Goal: Transaction & Acquisition: Purchase product/service

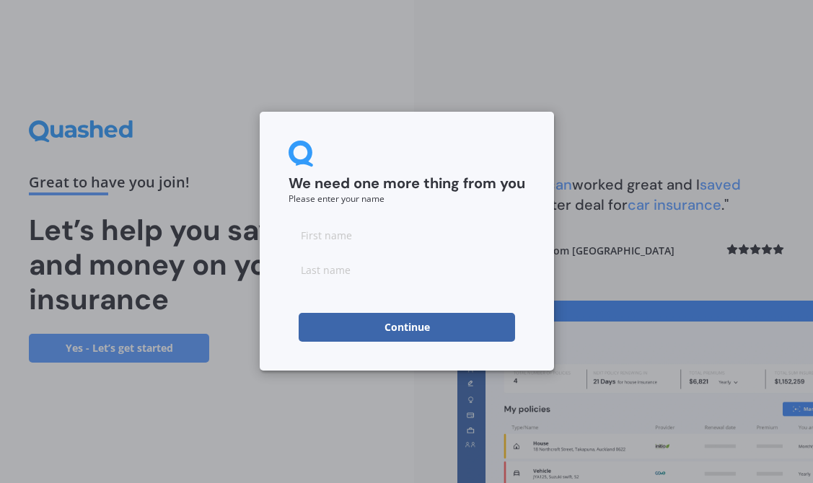
click at [434, 325] on button "Continue" at bounding box center [407, 327] width 216 height 29
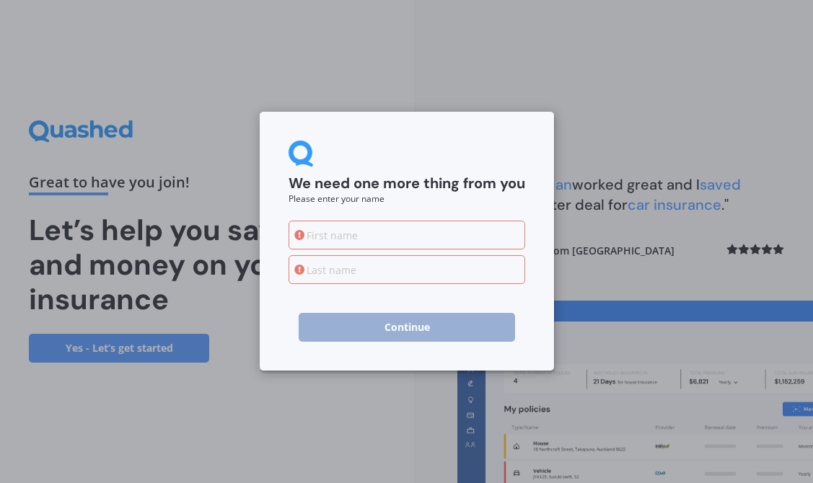
click at [276, 318] on div "We need one more thing from you Please enter your name Continue" at bounding box center [407, 241] width 294 height 259
click at [331, 232] on input at bounding box center [407, 235] width 237 height 29
type input "troy"
click at [320, 271] on input at bounding box center [407, 269] width 237 height 29
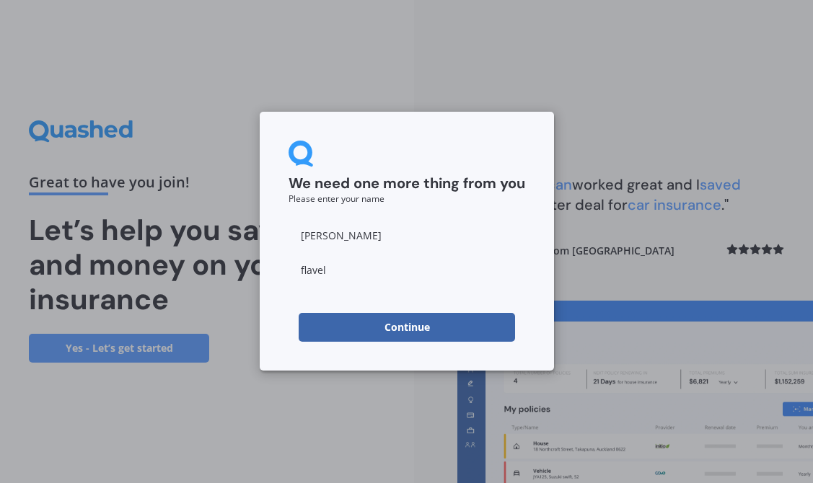
type input "flavell"
click at [317, 324] on button "Continue" at bounding box center [407, 327] width 216 height 29
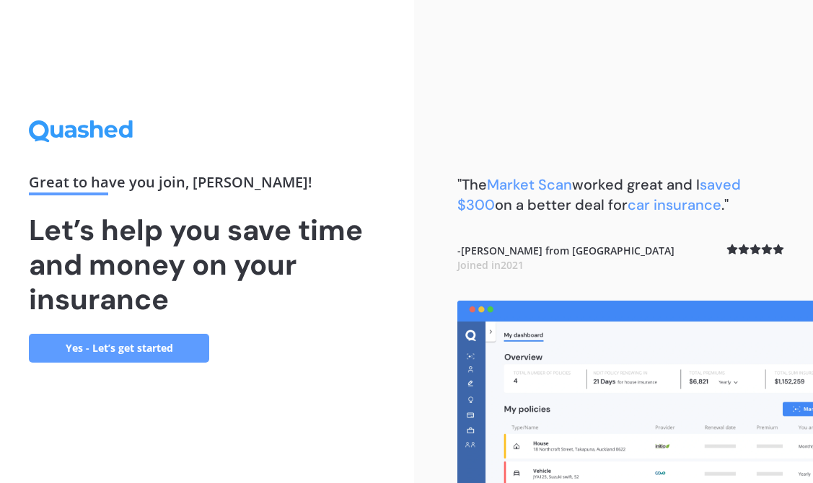
click at [164, 351] on link "Yes - Let’s get started" at bounding box center [119, 348] width 180 height 29
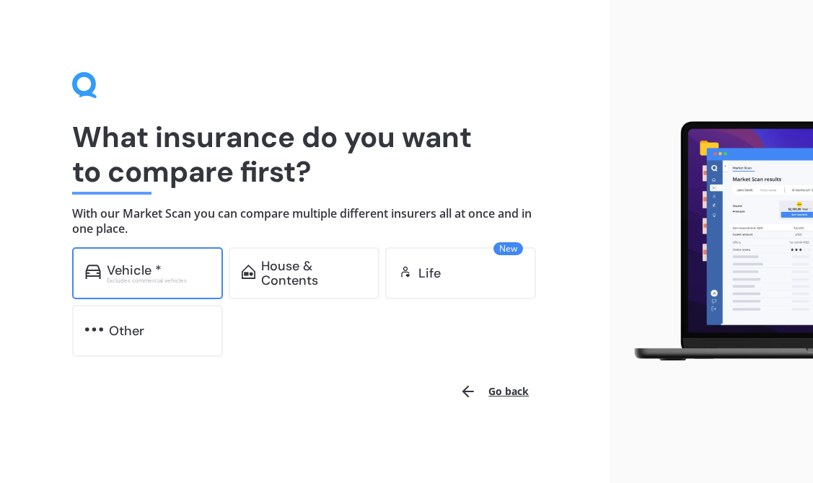
click at [136, 274] on div "Vehicle *" at bounding box center [134, 270] width 55 height 14
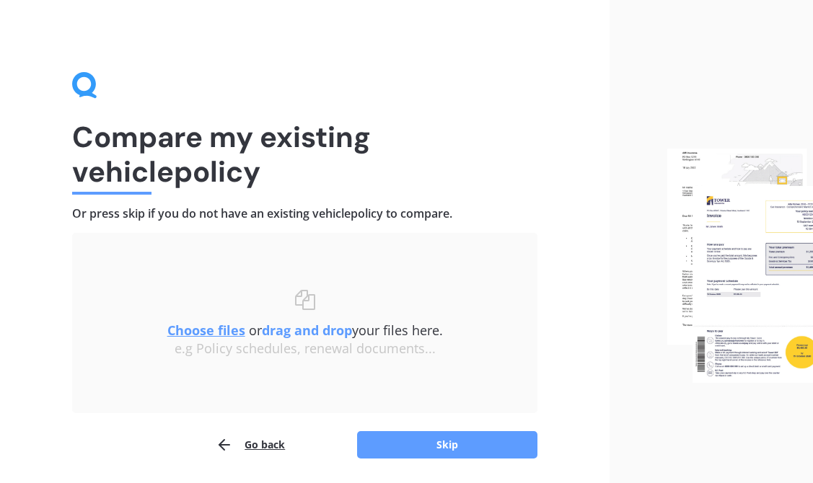
scroll to position [48, 0]
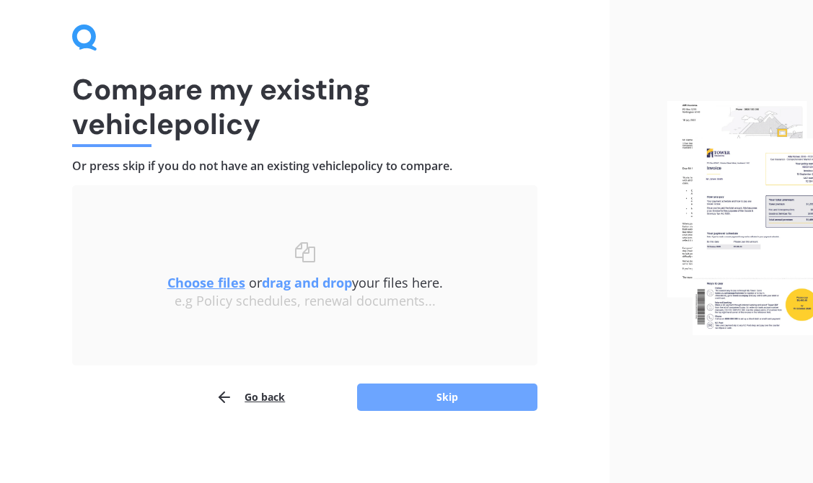
click at [453, 395] on button "Skip" at bounding box center [447, 397] width 180 height 27
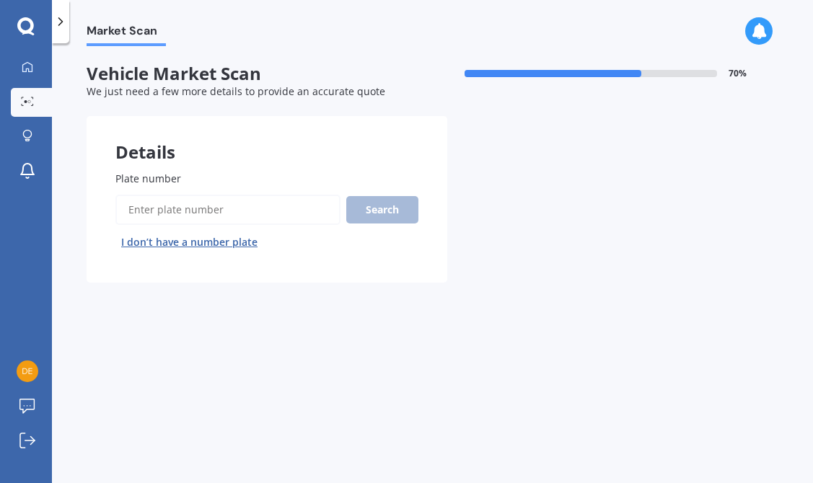
click at [217, 216] on input "Plate number" at bounding box center [227, 210] width 225 height 30
click at [367, 209] on button "Search" at bounding box center [382, 209] width 72 height 27
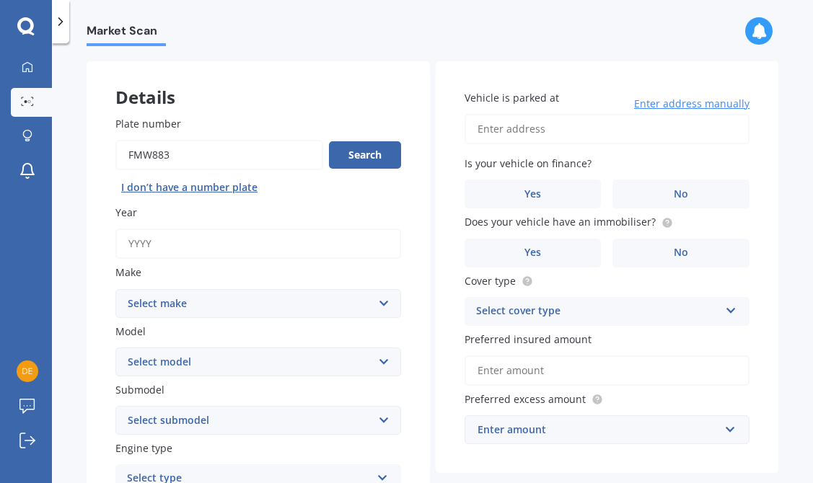
scroll to position [60, 0]
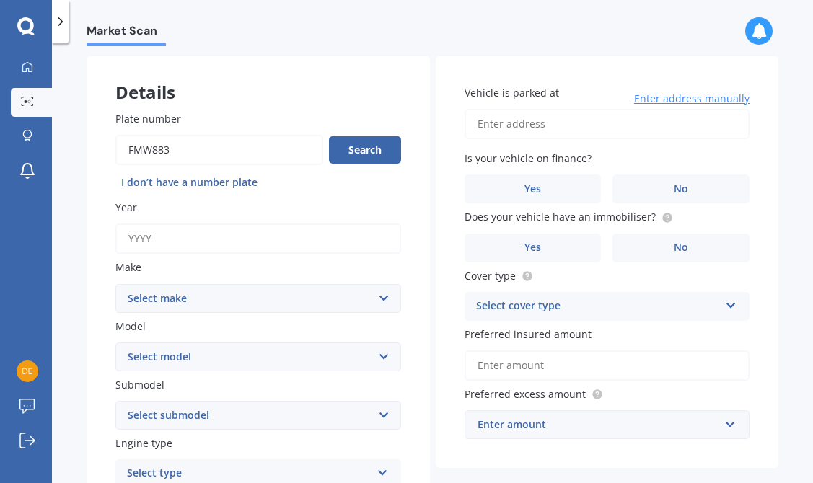
click at [181, 153] on input "Plate number" at bounding box center [219, 150] width 208 height 30
type input "FMK883"
click at [357, 152] on button "Search" at bounding box center [365, 149] width 72 height 27
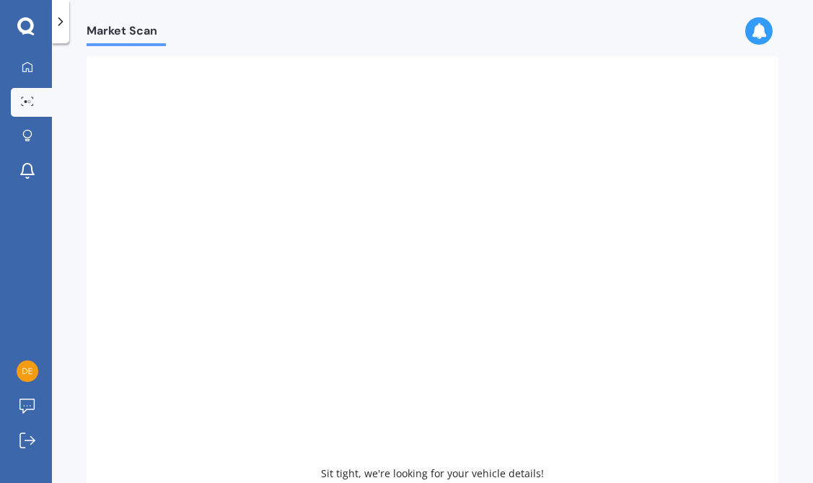
type input "2010"
select select "PEUGEOT"
select select "308"
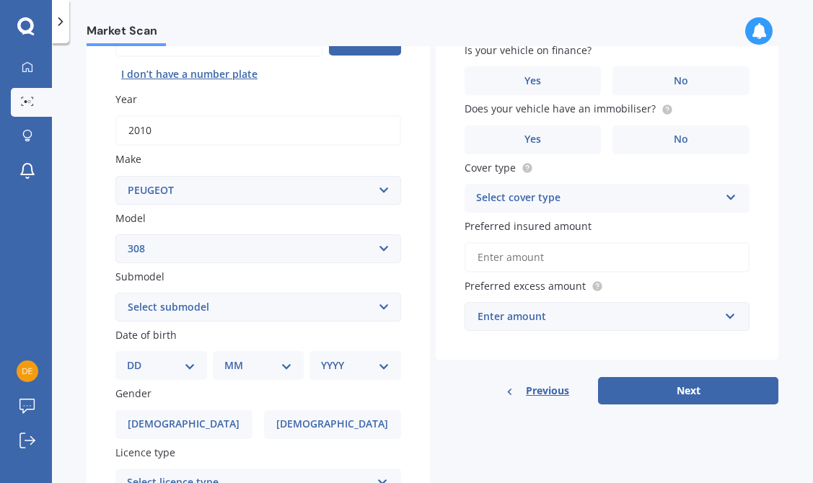
scroll to position [165, 0]
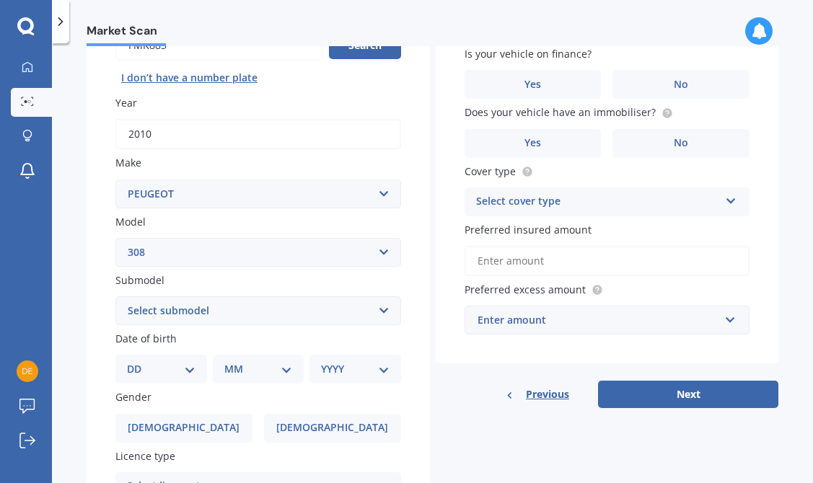
click at [235, 310] on select "Select submodel 5 Door Active Hatchback 2.0 DT CC GT GTI SW" at bounding box center [258, 311] width 286 height 29
click at [191, 375] on select "DD 01 02 03 04 05 06 07 08 09 10 11 12 13 14 15 16 17 18 19 20 21 22 23 24 25 2…" at bounding box center [161, 370] width 69 height 16
select select "23"
click at [139, 364] on select "DD 01 02 03 04 05 06 07 08 09 10 11 12 13 14 15 16 17 18 19 20 21 22 23 24 25 2…" at bounding box center [161, 370] width 69 height 16
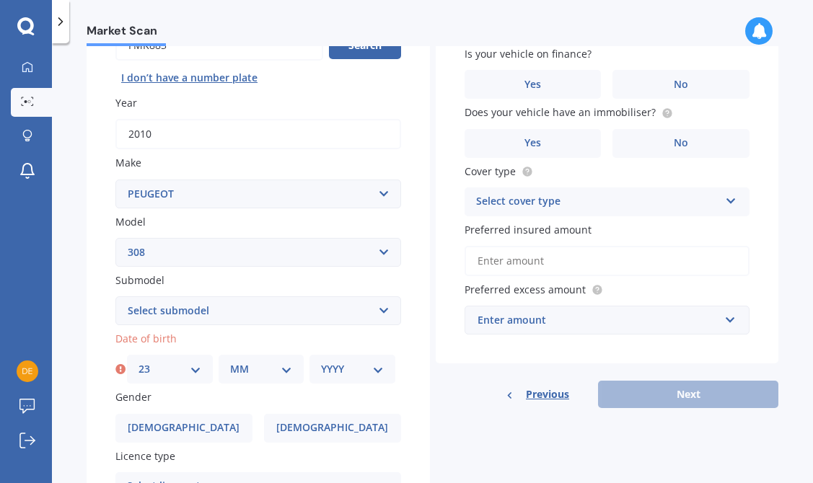
click at [250, 372] on select "MM 01 02 03 04 05 06 07 08 09 10 11 12" at bounding box center [261, 370] width 63 height 16
select select "10"
click at [230, 364] on select "MM 01 02 03 04 05 06 07 08 09 10 11 12" at bounding box center [261, 370] width 63 height 16
click at [343, 371] on select "YYYY 2025 2024 2023 2022 2021 2020 2019 2018 2017 2016 2015 2014 2013 2012 2011…" at bounding box center [352, 370] width 63 height 16
select select "2008"
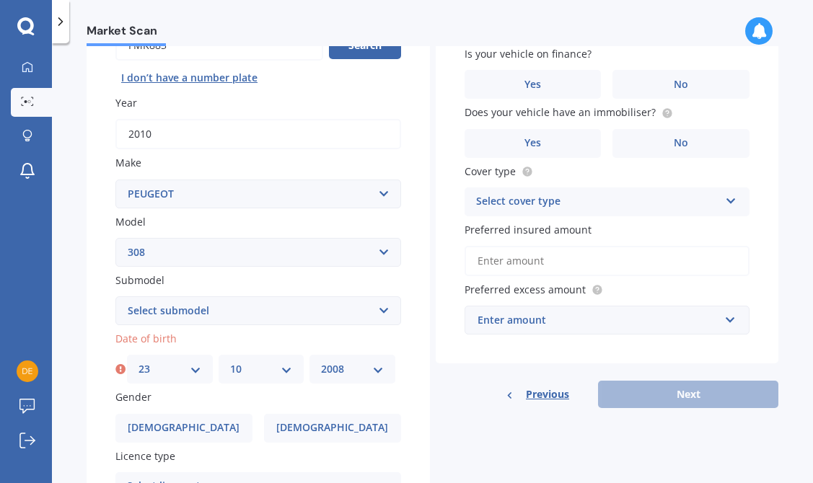
click at [321, 364] on select "YYYY 2025 2024 2023 2022 2021 2020 2019 2018 2017 2016 2015 2014 2013 2012 2011…" at bounding box center [352, 370] width 63 height 16
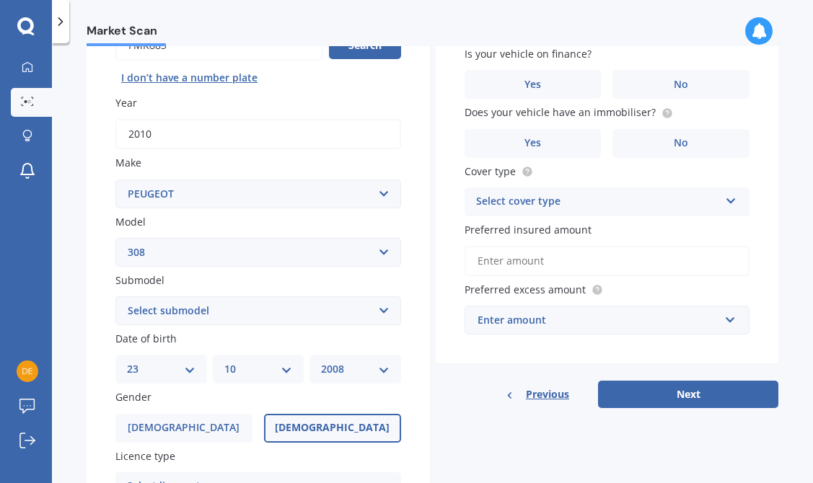
click at [347, 420] on label "Female" at bounding box center [332, 428] width 137 height 29
click at [0, 0] on input "Female" at bounding box center [0, 0] width 0 height 0
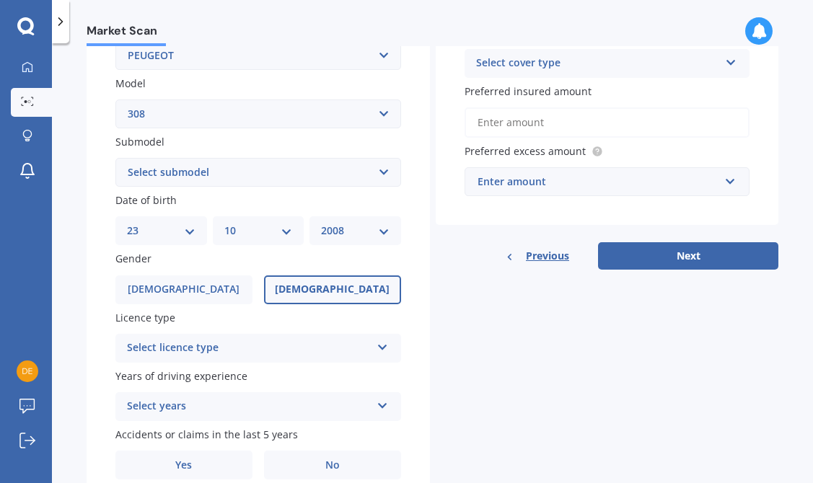
scroll to position [304, 0]
click at [168, 345] on div "Select licence type" at bounding box center [249, 347] width 244 height 17
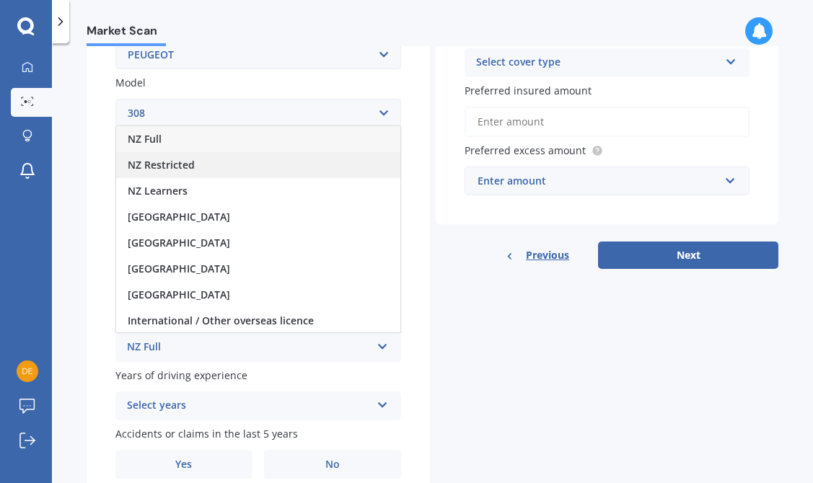
click at [167, 167] on span "NZ Restricted" at bounding box center [161, 165] width 67 height 14
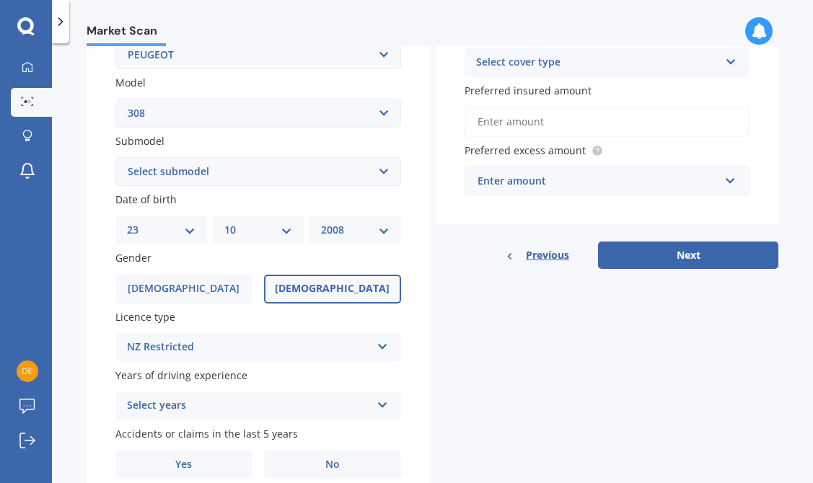
click at [285, 404] on div "Select years" at bounding box center [249, 406] width 244 height 17
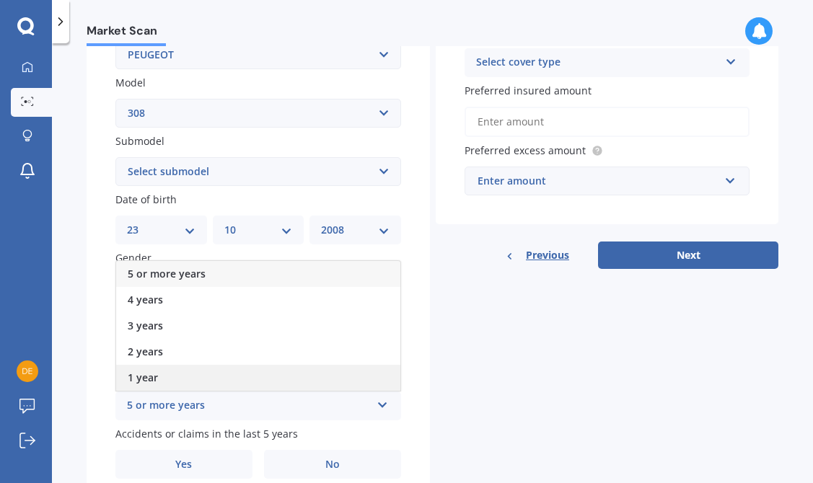
click at [229, 381] on div "1 year" at bounding box center [258, 378] width 284 height 26
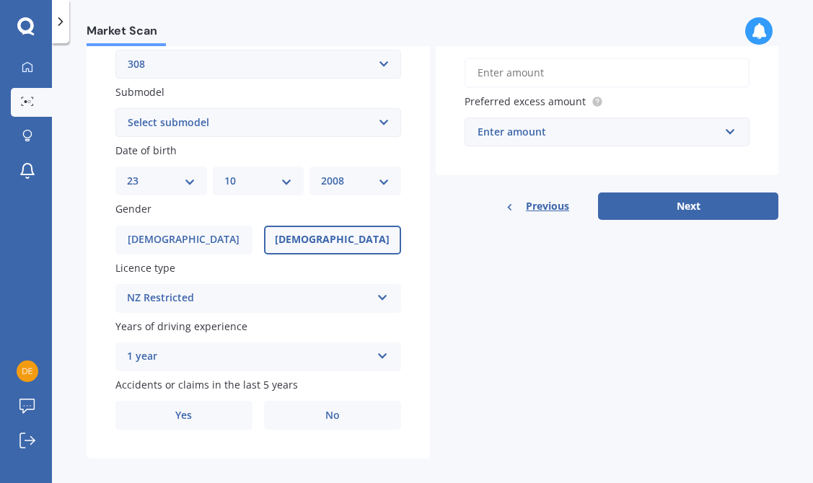
scroll to position [369, 0]
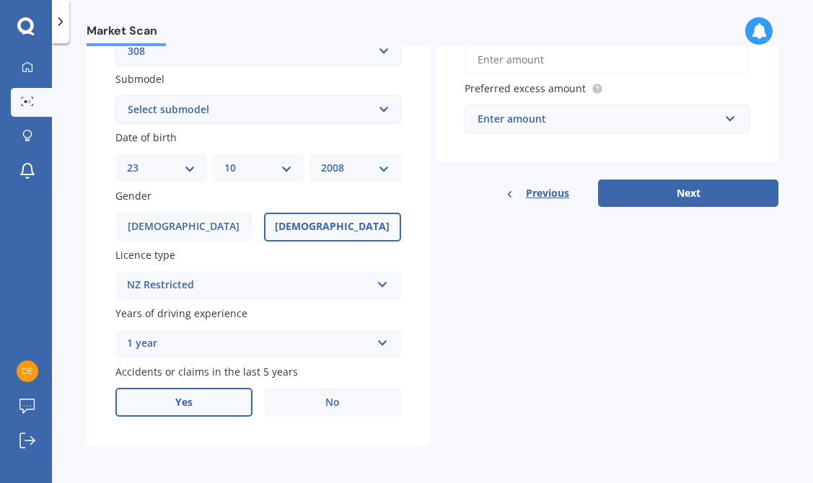
click at [224, 400] on label "Yes" at bounding box center [183, 402] width 137 height 29
click at [0, 0] on input "Yes" at bounding box center [0, 0] width 0 height 0
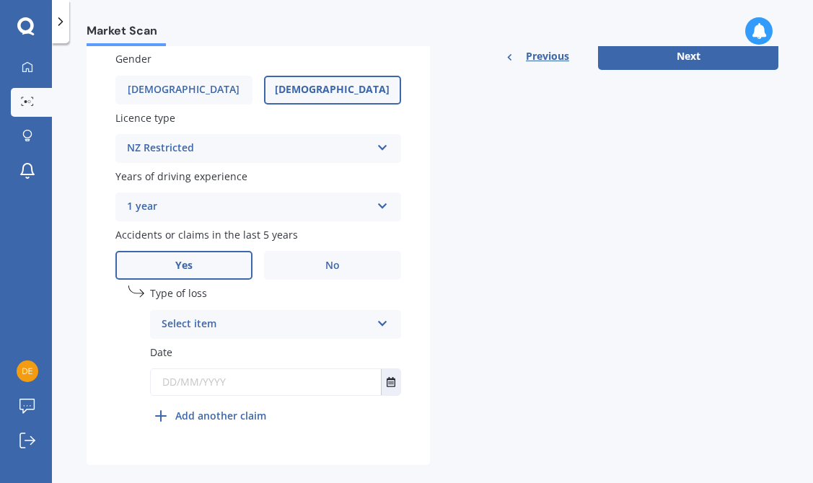
scroll to position [504, 0]
click at [300, 323] on div "Select item" at bounding box center [266, 323] width 209 height 17
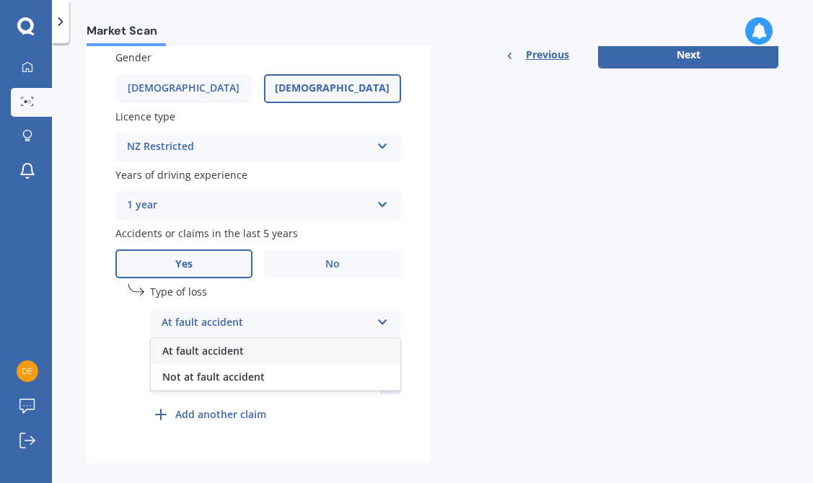
click at [257, 354] on div "At fault accident" at bounding box center [276, 351] width 250 height 26
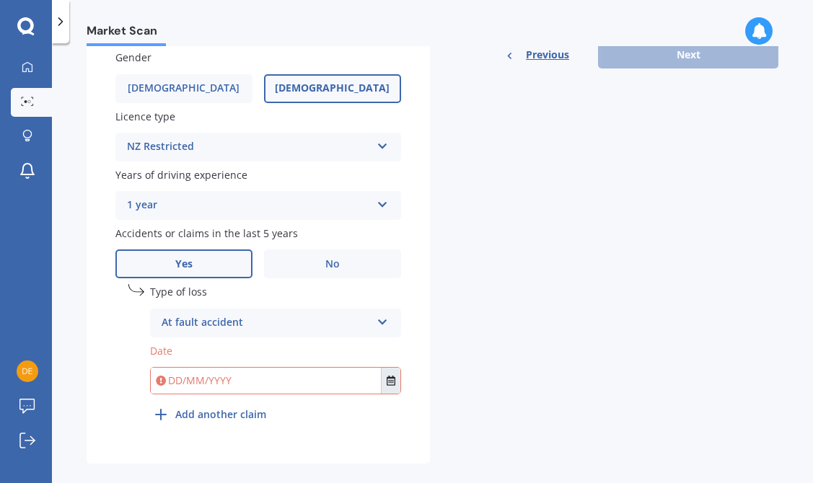
click at [387, 385] on icon "Select date" at bounding box center [391, 381] width 9 height 10
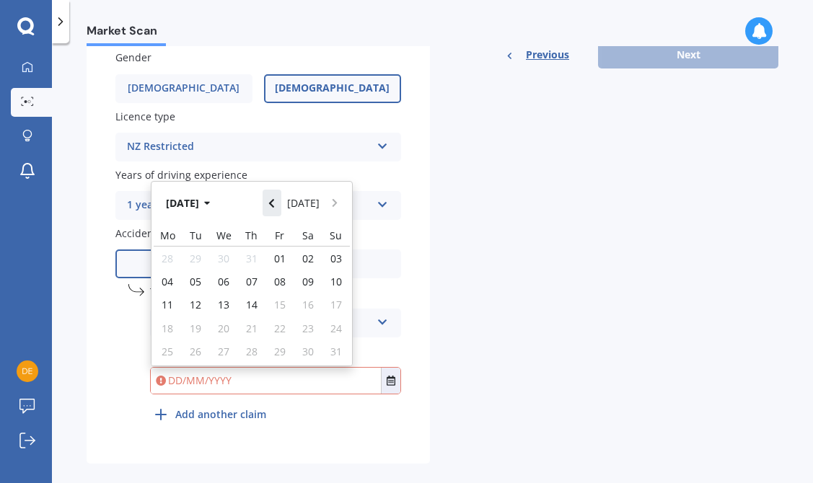
click at [274, 209] on icon "Navigate back" at bounding box center [271, 203] width 6 height 10
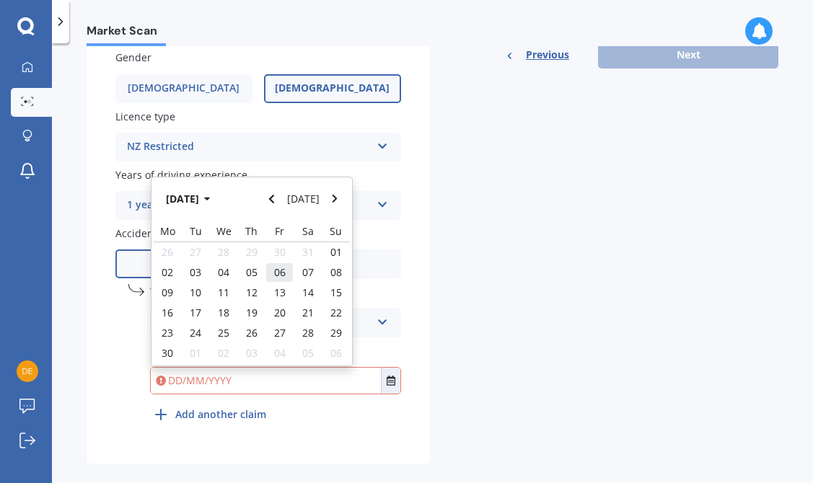
click at [282, 278] on span "06" at bounding box center [280, 273] width 12 height 14
type input "06/06/2025"
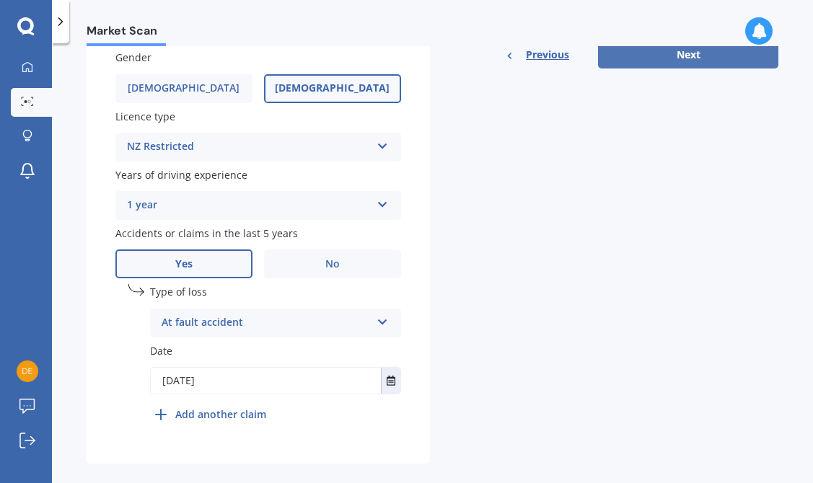
click at [635, 57] on button "Next" at bounding box center [688, 54] width 180 height 27
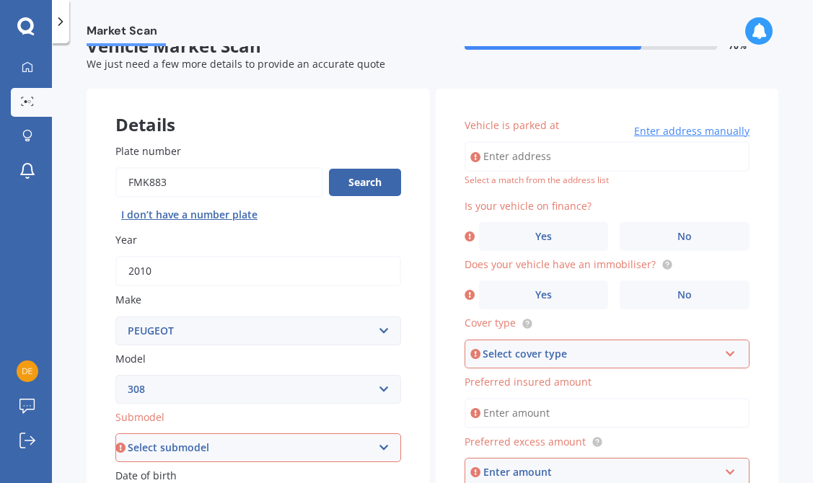
scroll to position [58, 0]
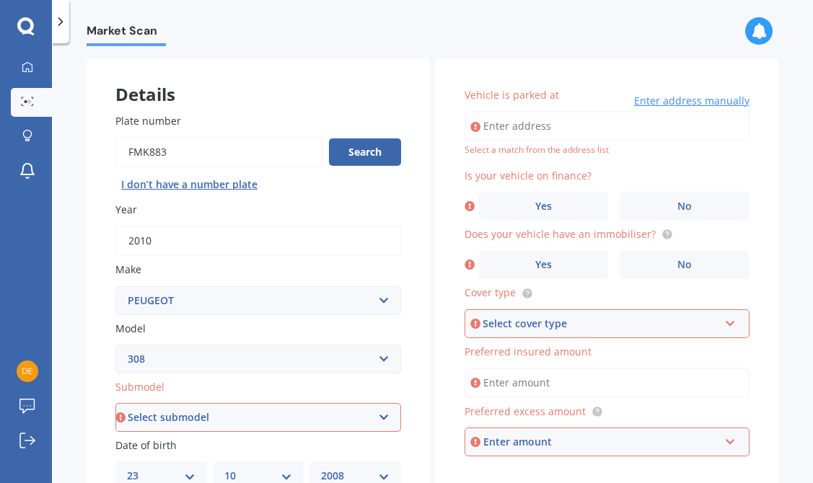
click at [587, 126] on input "Vehicle is parked at" at bounding box center [608, 126] width 286 height 30
type input "1 Mural PlaceAuckland 0632"
click at [669, 201] on label "No" at bounding box center [685, 206] width 130 height 29
click at [0, 0] on input "No" at bounding box center [0, 0] width 0 height 0
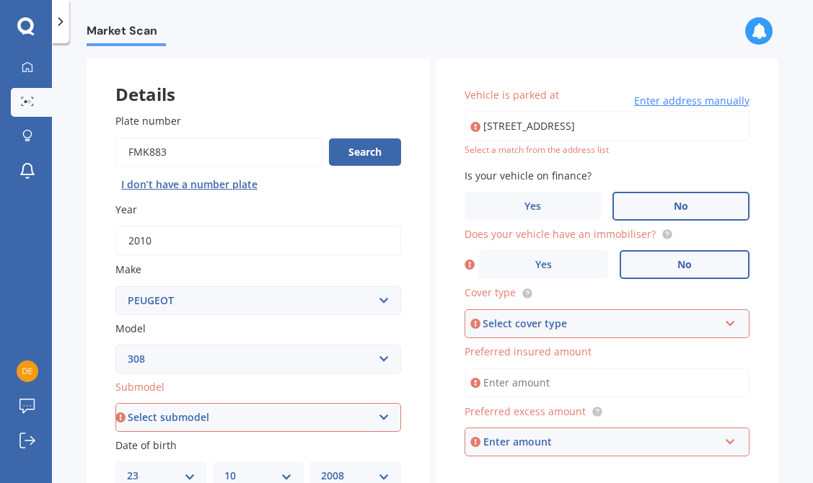
click at [652, 263] on label "No" at bounding box center [685, 264] width 130 height 29
click at [0, 0] on input "No" at bounding box center [0, 0] width 0 height 0
click at [672, 328] on div "Select cover type" at bounding box center [601, 324] width 237 height 16
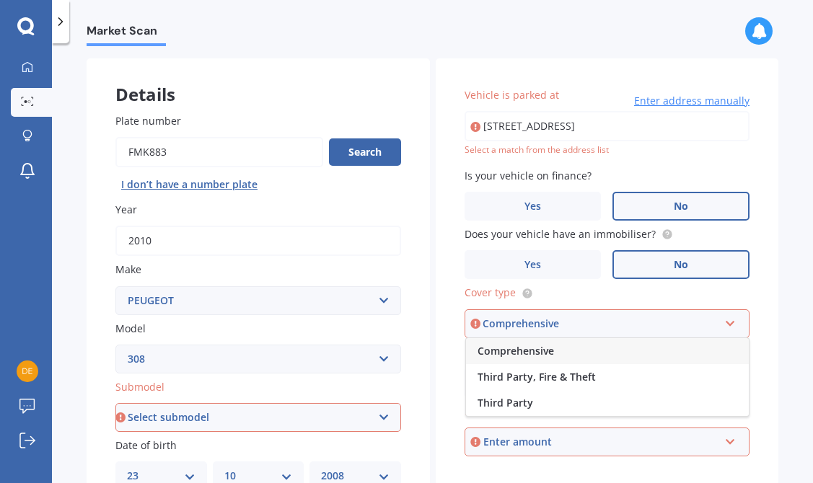
click at [605, 354] on div "Comprehensive" at bounding box center [607, 351] width 283 height 26
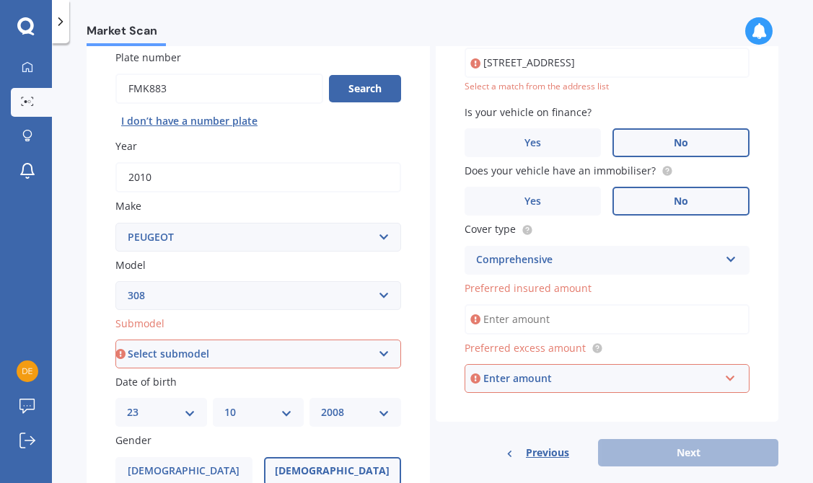
scroll to position [128, 0]
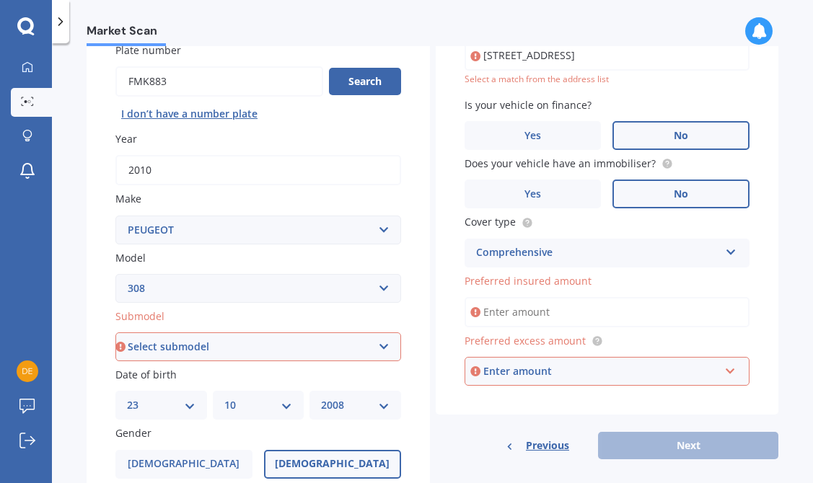
click at [602, 315] on input "Preferred insured amount" at bounding box center [608, 312] width 286 height 30
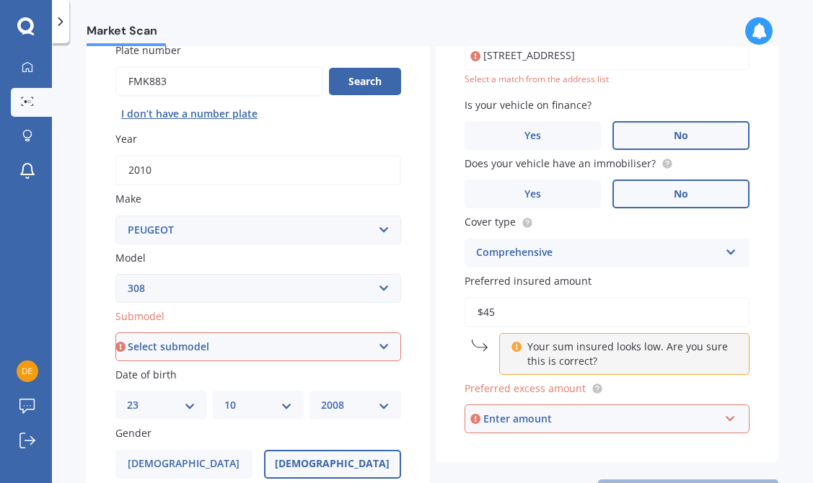
type input "$4"
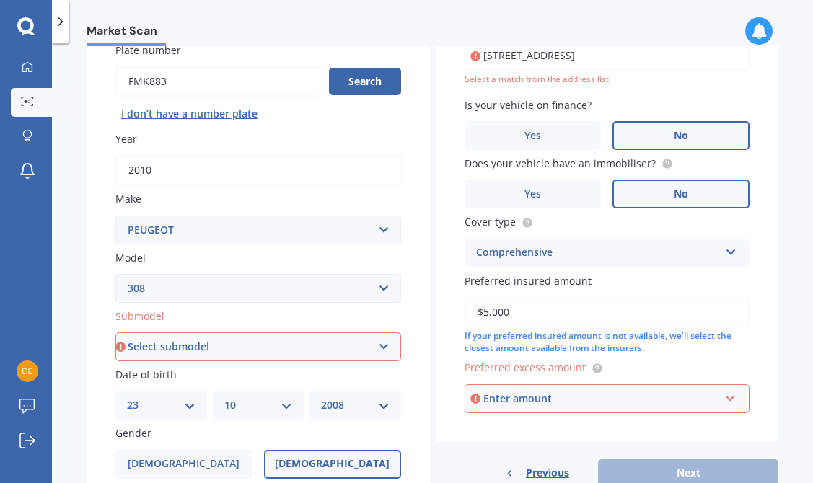
type input "$5,000"
click at [756, 359] on div "Vehicle is parked at 1 Mural PlaceAuckland 0632 Enter address manually Select a…" at bounding box center [608, 215] width 344 height 455
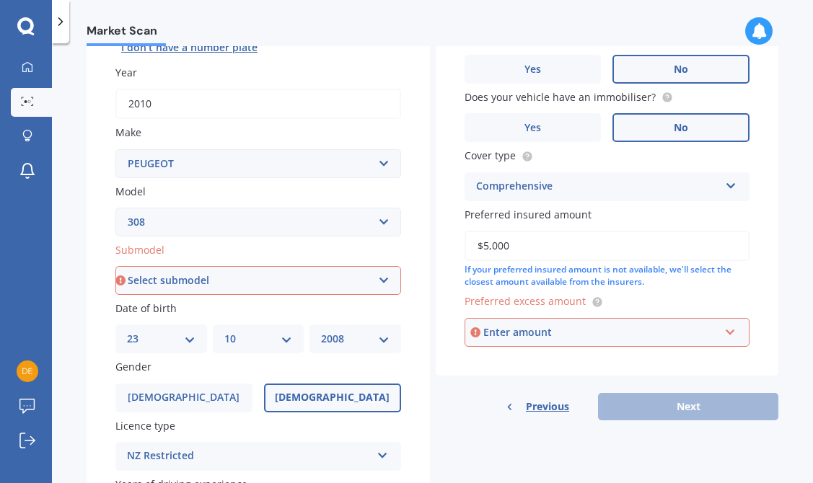
scroll to position [197, 0]
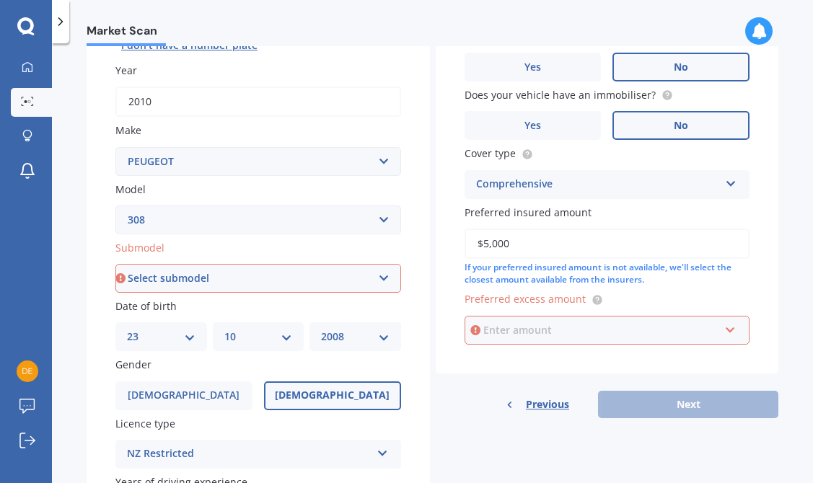
click at [730, 331] on input "text" at bounding box center [602, 330] width 273 height 27
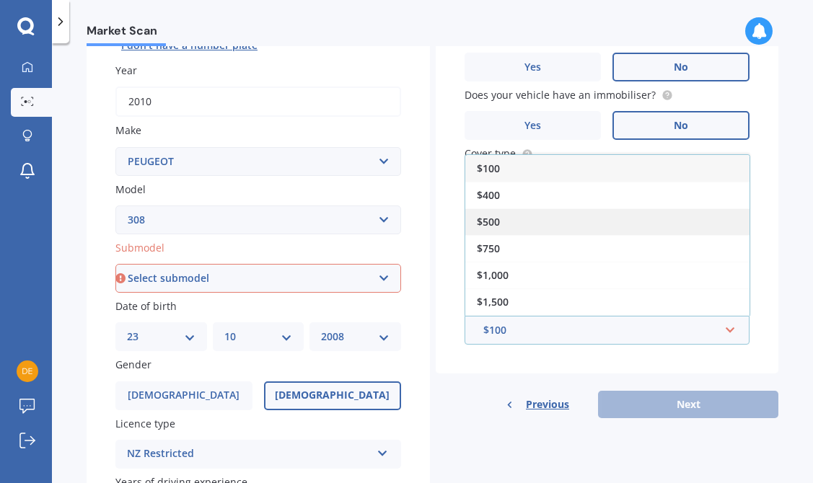
click at [544, 223] on div "$500" at bounding box center [607, 222] width 284 height 27
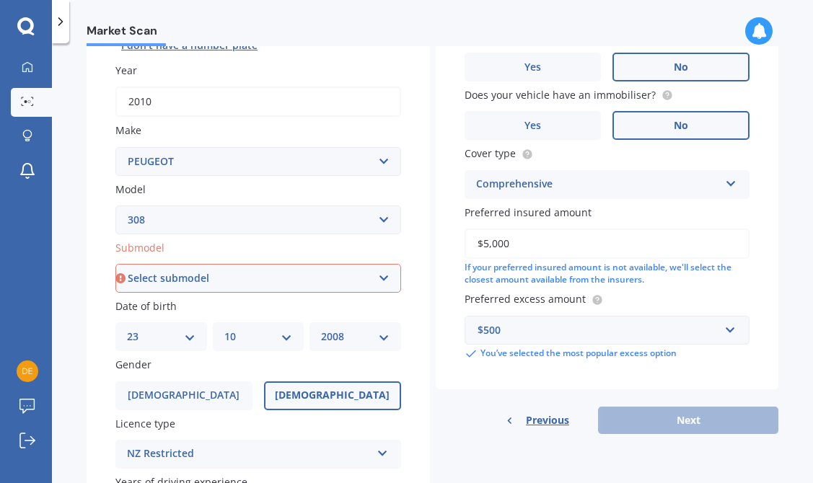
click at [649, 418] on div "Previous Next" at bounding box center [608, 420] width 344 height 27
click at [662, 425] on div "Previous Next" at bounding box center [608, 420] width 344 height 27
click at [380, 279] on select "Select submodel 5 Door Active Hatchback 2.0 DT CC GT GTI SW" at bounding box center [258, 278] width 286 height 29
select select "CC"
click at [115, 266] on select "Select submodel 5 Door Active Hatchback 2.0 DT CC GT GTI SW" at bounding box center [258, 278] width 286 height 29
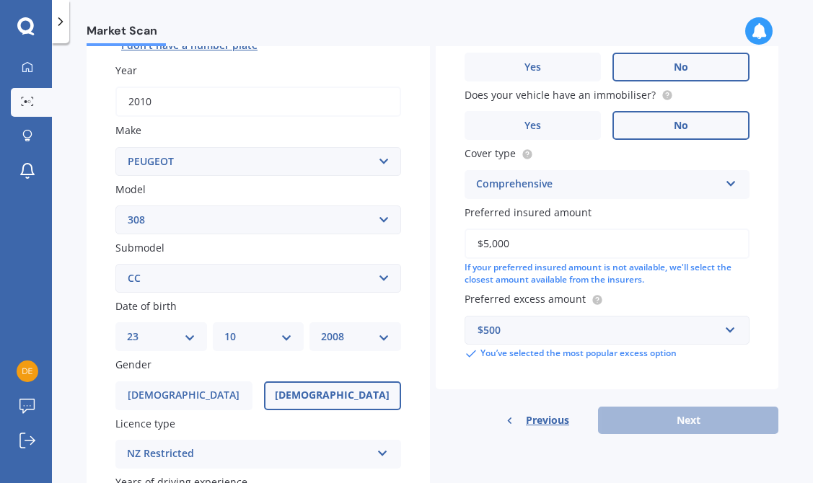
scroll to position [99, 0]
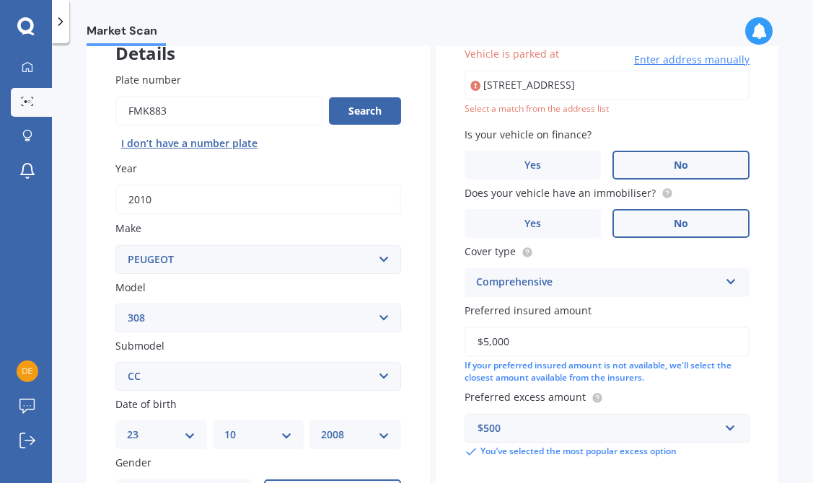
click at [596, 96] on input "1 Mural PlaceAuckland 0632" at bounding box center [608, 85] width 286 height 30
type input "1 Mural Place, Greenhithe, Auckland 0632"
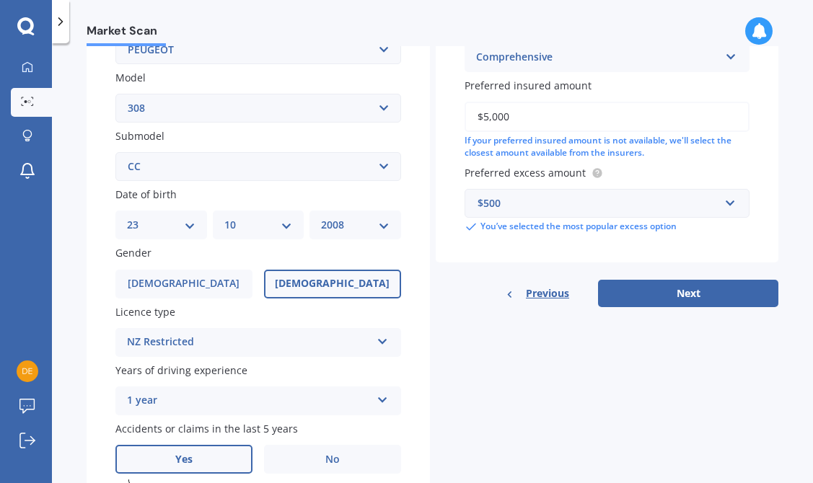
scroll to position [310, 0]
click at [683, 297] on button "Next" at bounding box center [688, 292] width 180 height 27
select select "23"
select select "10"
select select "2008"
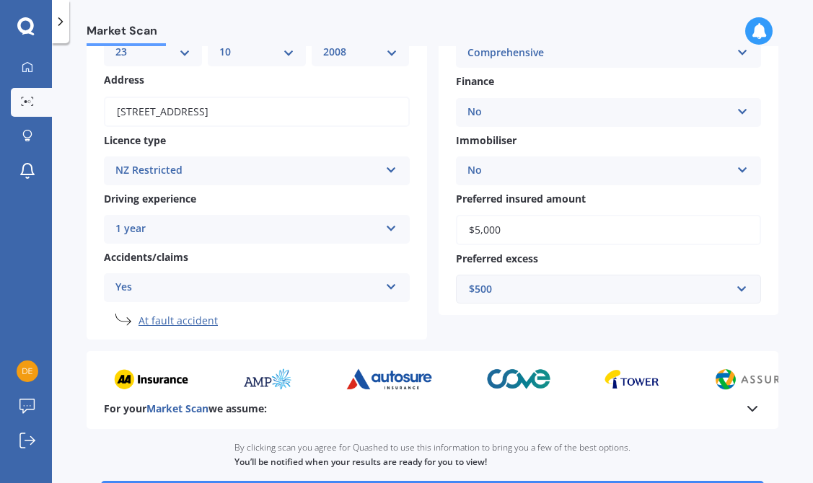
scroll to position [288, 0]
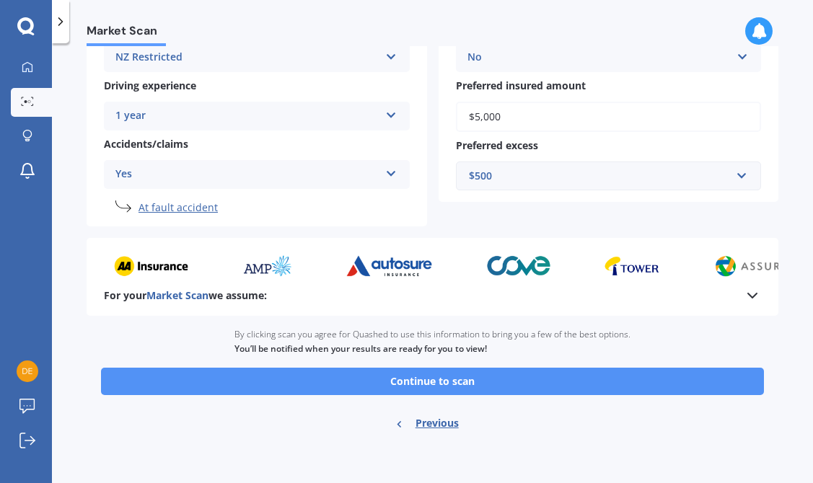
click at [465, 382] on button "Continue to scan" at bounding box center [432, 381] width 663 height 27
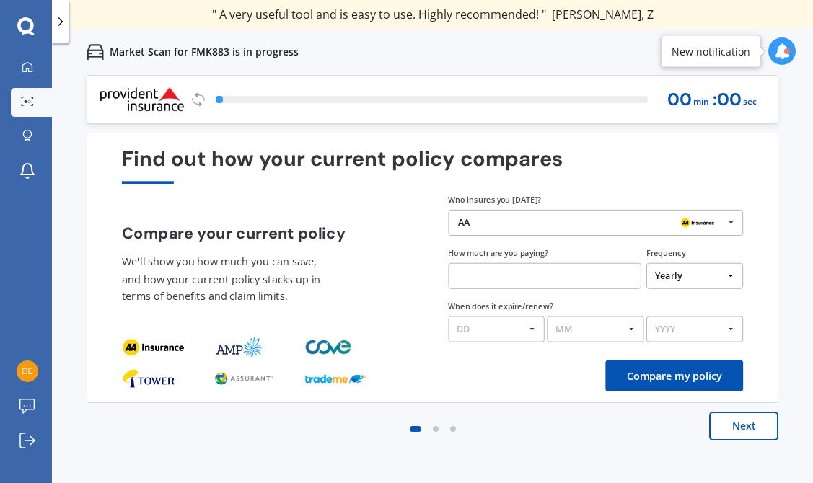
click at [729, 424] on button "Next" at bounding box center [743, 426] width 69 height 29
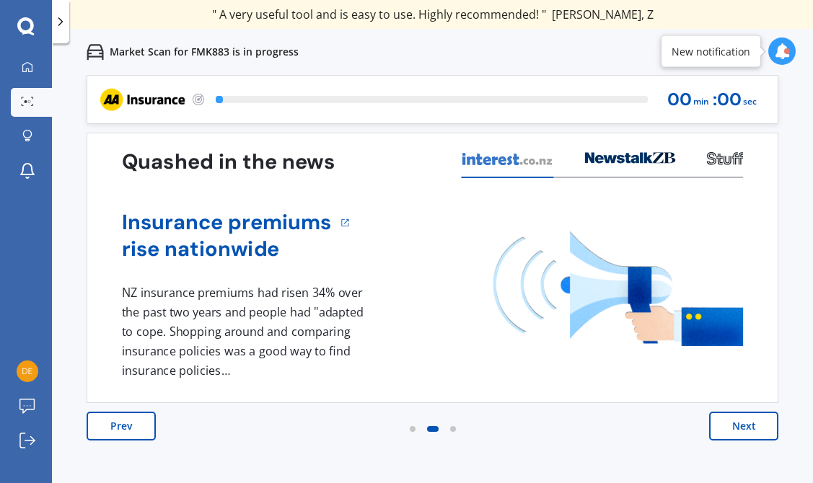
click at [748, 426] on button "Next" at bounding box center [743, 426] width 69 height 29
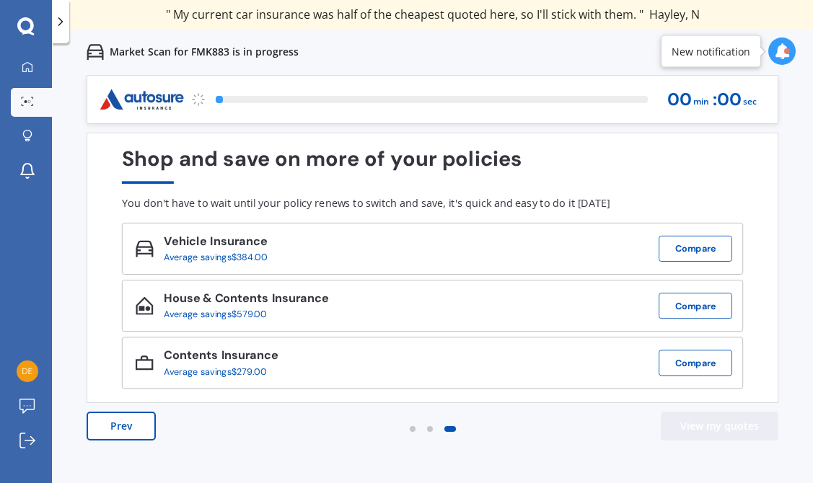
click at [704, 422] on button "View my quotes" at bounding box center [720, 426] width 118 height 29
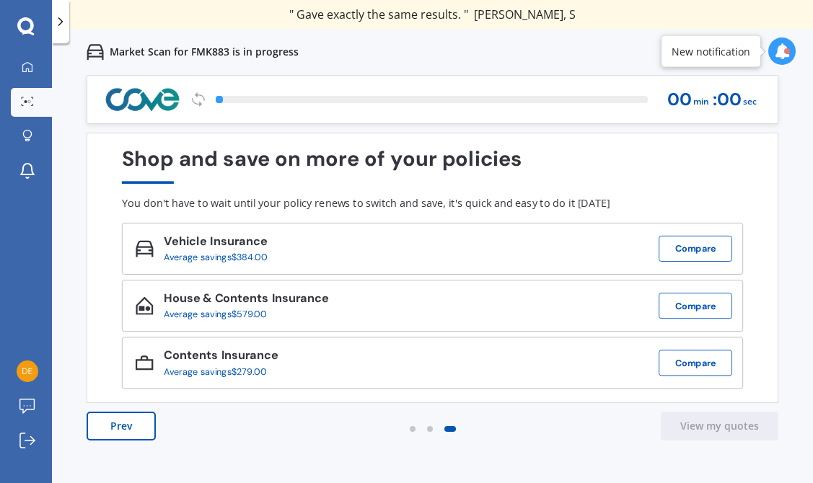
click at [592, 410] on div "Find out how your current policy compares Compare your current policy We'll sho…" at bounding box center [433, 301] width 692 height 337
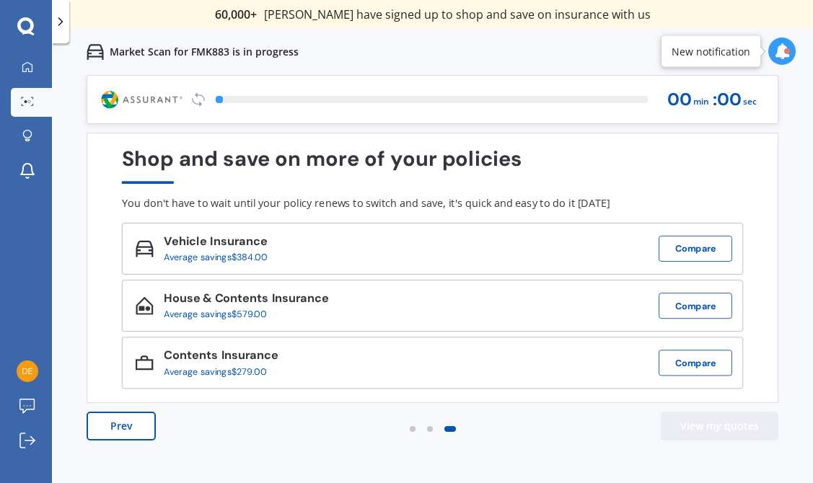
click at [679, 426] on button "View my quotes" at bounding box center [720, 426] width 118 height 29
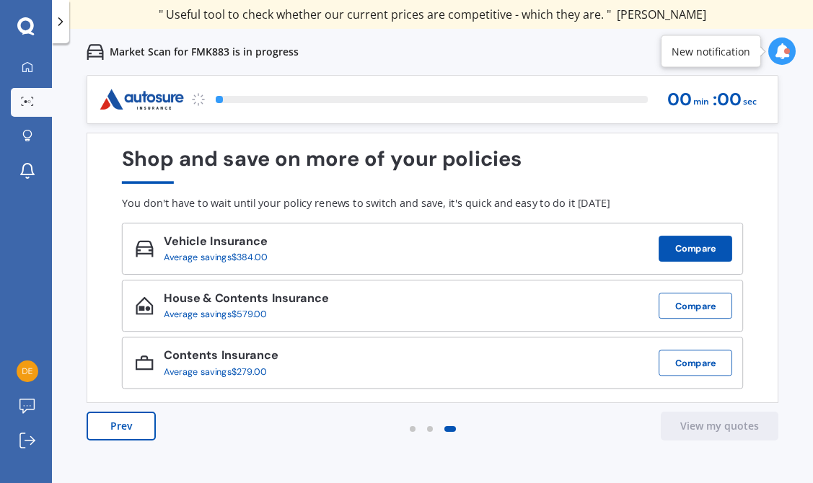
click at [686, 252] on button "Compare" at bounding box center [696, 249] width 74 height 26
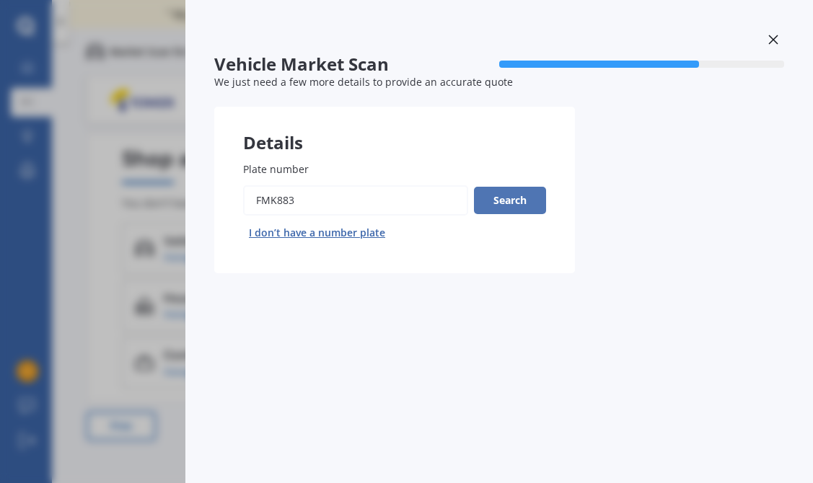
click at [517, 204] on button "Search" at bounding box center [510, 200] width 72 height 27
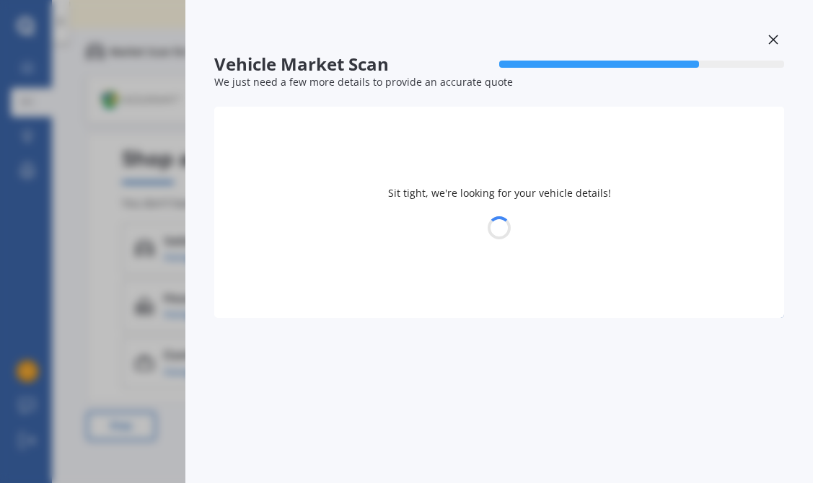
select select "PEUGEOT"
select select "308"
select select "23"
select select "10"
select select "2008"
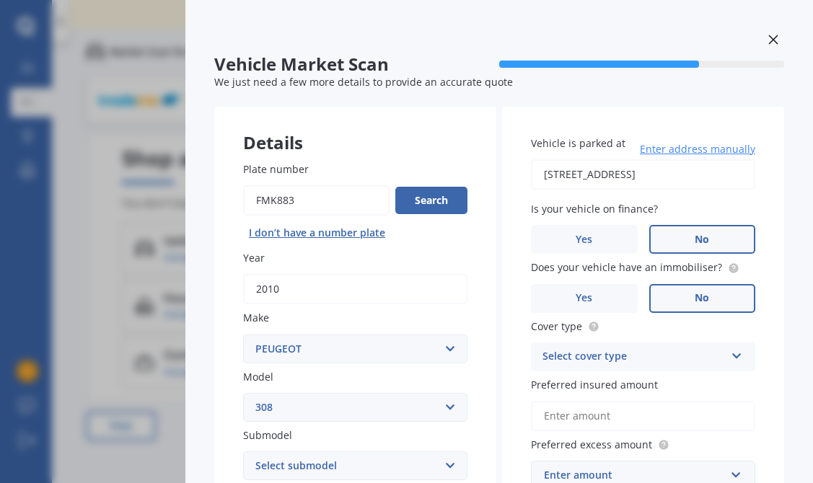
scroll to position [173, 0]
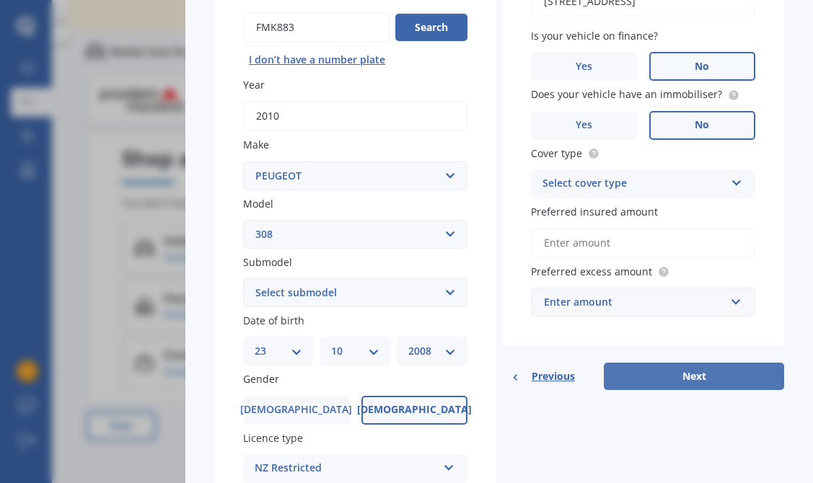
click at [690, 376] on button "Next" at bounding box center [694, 376] width 180 height 27
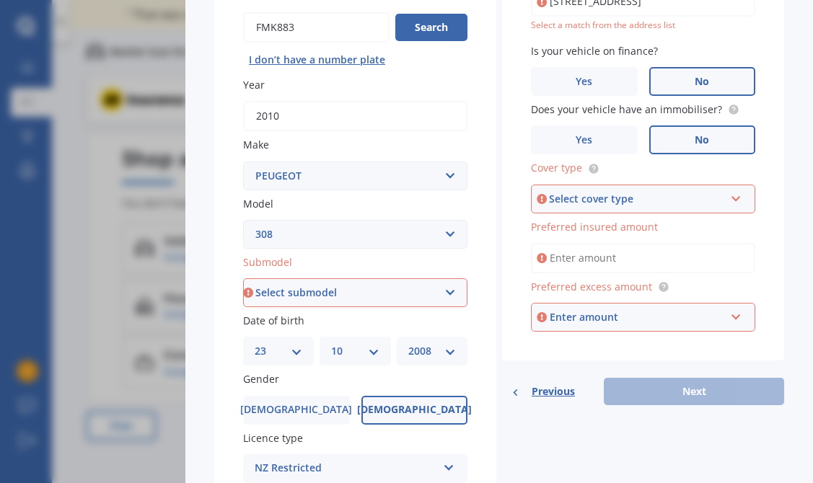
click at [444, 297] on select "Select submodel 5 Door Active Hatchback 2.0 DT CC GT GTI SW" at bounding box center [355, 293] width 224 height 29
select select "CC"
click at [243, 280] on select "Select submodel 5 Door Active Hatchback 2.0 DT CC GT GTI SW" at bounding box center [355, 293] width 224 height 29
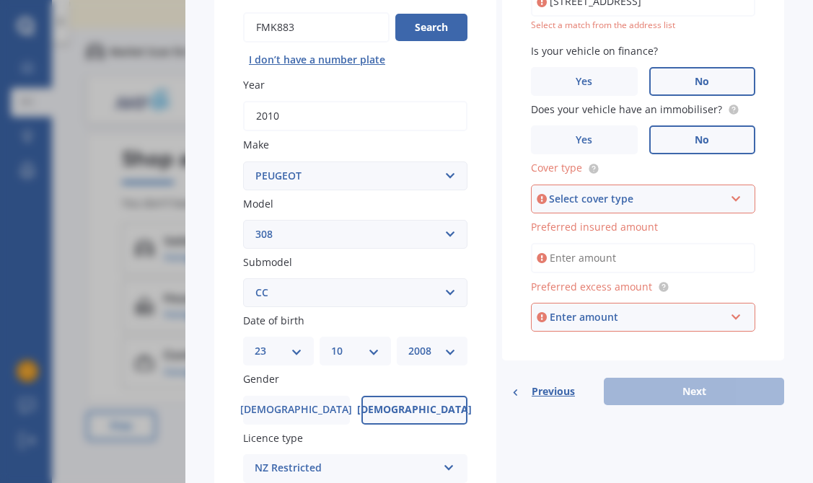
click at [701, 198] on div "Select cover type" at bounding box center [636, 199] width 175 height 16
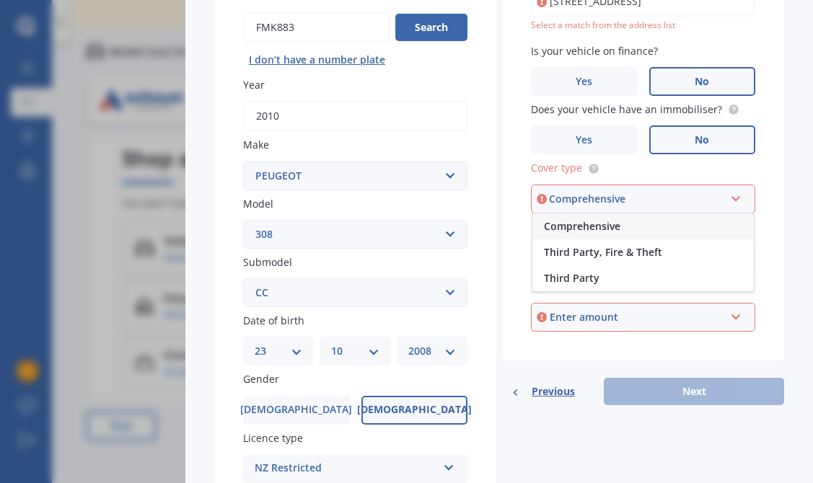
click at [649, 229] on div "Comprehensive" at bounding box center [644, 227] width 222 height 26
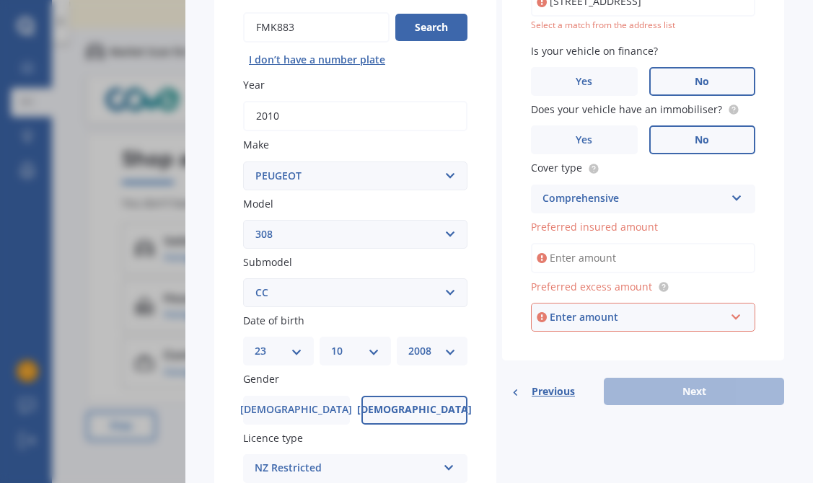
click at [671, 258] on input "Preferred insured amount" at bounding box center [643, 258] width 224 height 30
click at [107, 333] on div "Vehicle Market Scan 70 % We just need a few more details to provide an accurate…" at bounding box center [406, 241] width 813 height 483
